Goal: Navigation & Orientation: Find specific page/section

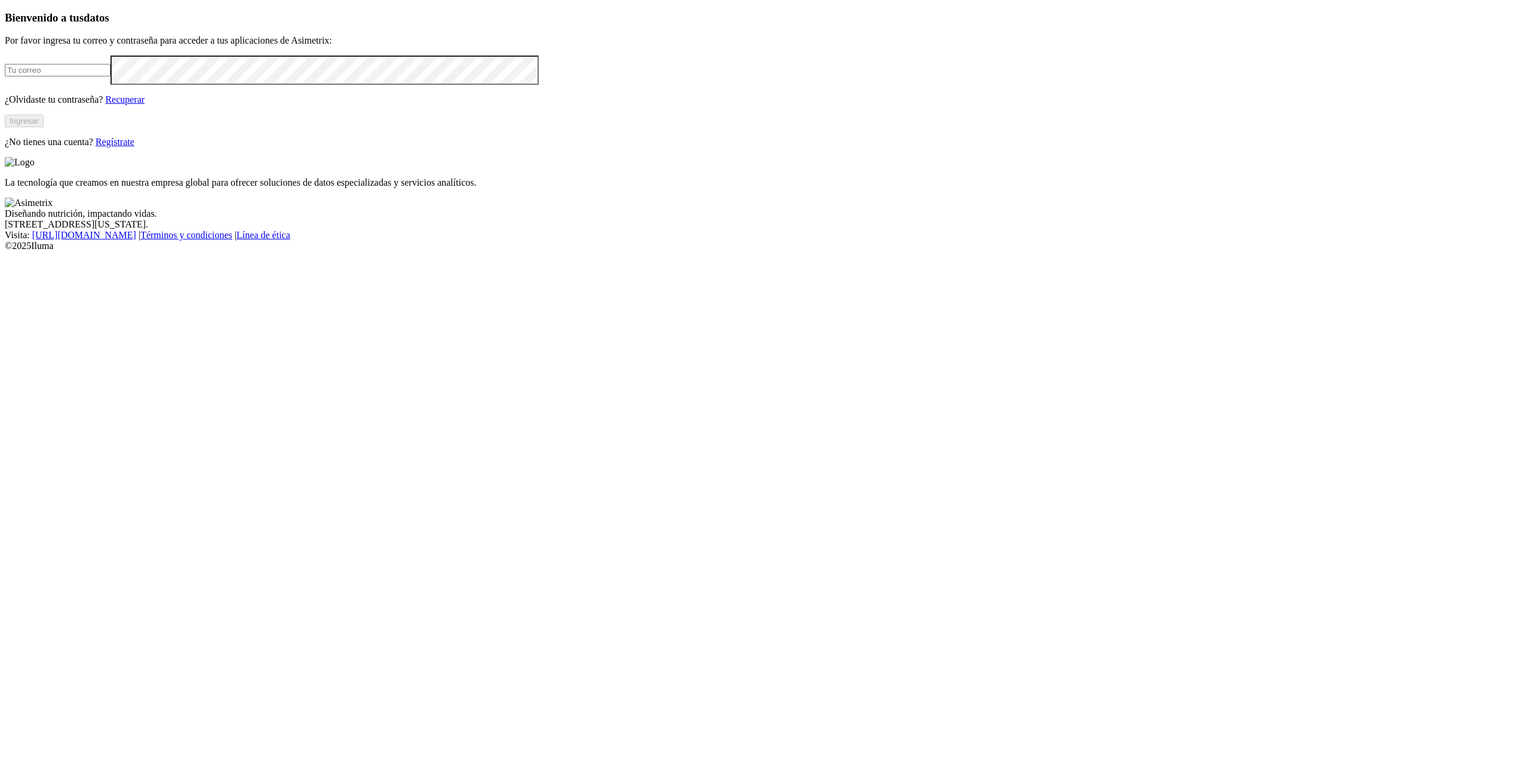
type input "[PERSON_NAME][EMAIL_ADDRESS][PERSON_NAME][DOMAIN_NAME]"
click at [43, 127] on button "Ingresar" at bounding box center [24, 121] width 39 height 13
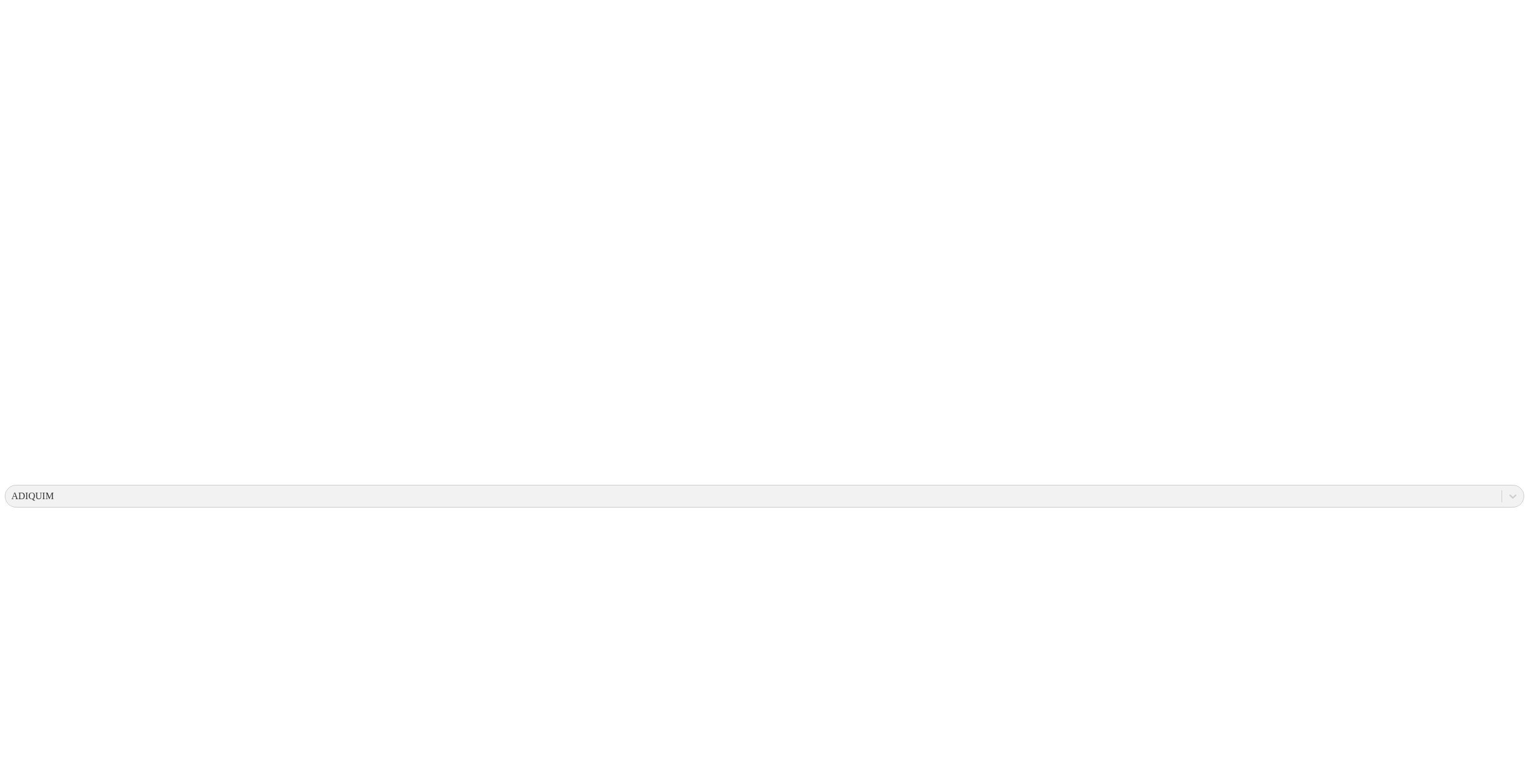
click at [54, 491] on div "ADIQUIM" at bounding box center [32, 496] width 43 height 11
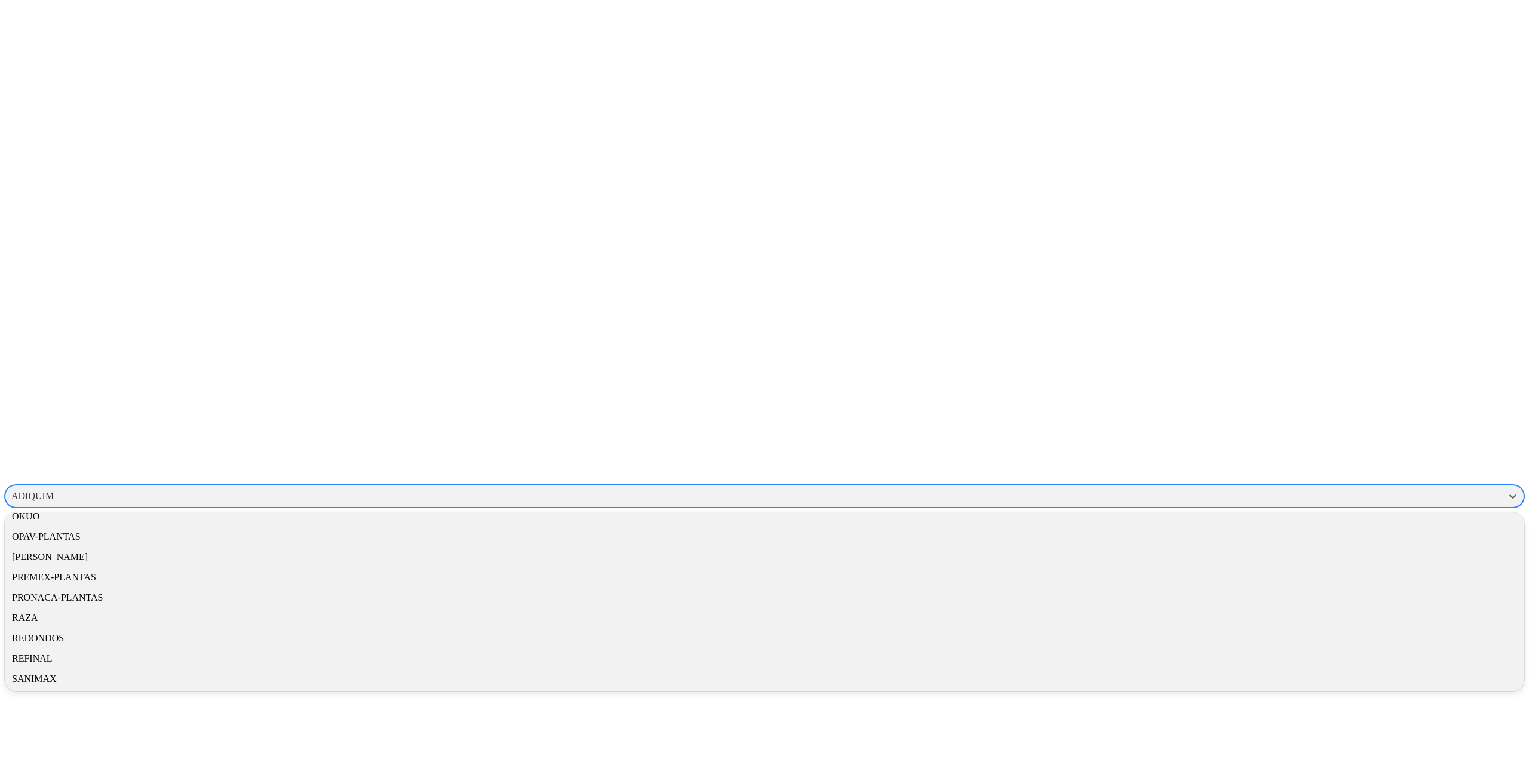
scroll to position [686, 0]
click at [1358, 648] on div "REFINAL" at bounding box center [764, 659] width 1520 height 20
